Goal: Navigation & Orientation: Find specific page/section

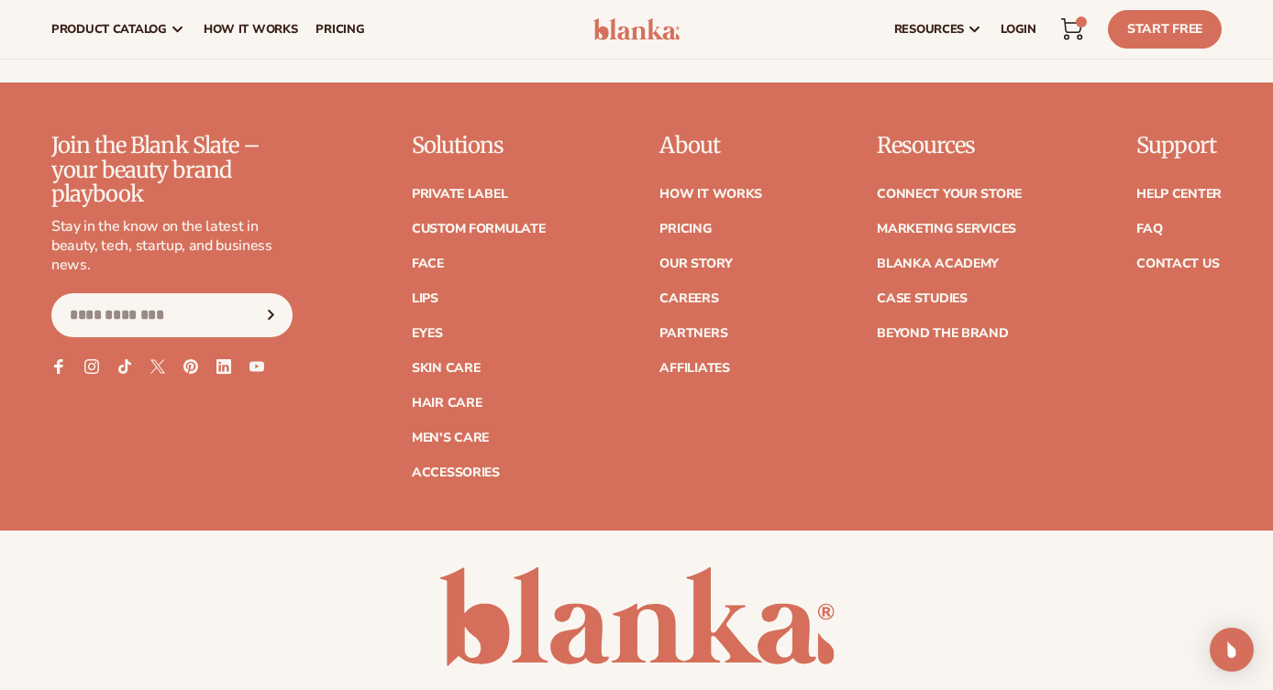
scroll to position [7235, 0]
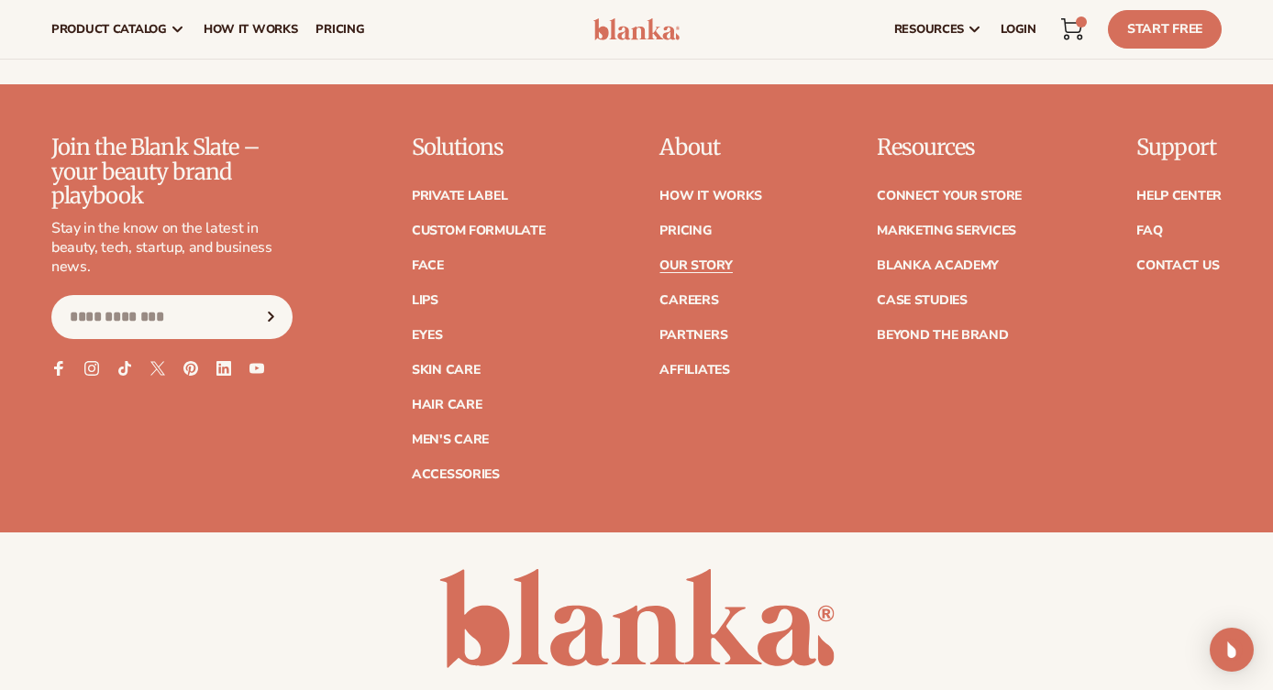
click at [721, 260] on link "Our Story" at bounding box center [695, 266] width 72 height 13
